Goal: Task Accomplishment & Management: Manage account settings

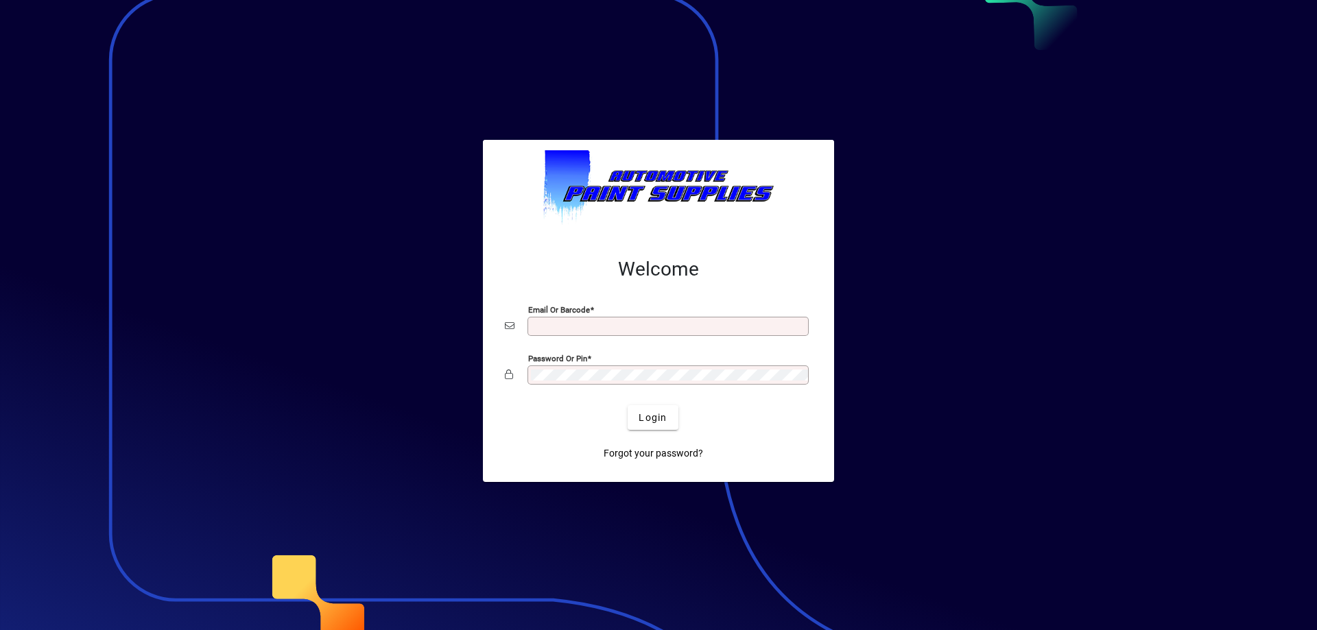
type input "**********"
drag, startPoint x: 1291, startPoint y: 124, endPoint x: 1287, endPoint y: 140, distance: 16.1
click at [1287, 140] on div at bounding box center [658, 315] width 1317 height 630
